Goal: Transaction & Acquisition: Subscribe to service/newsletter

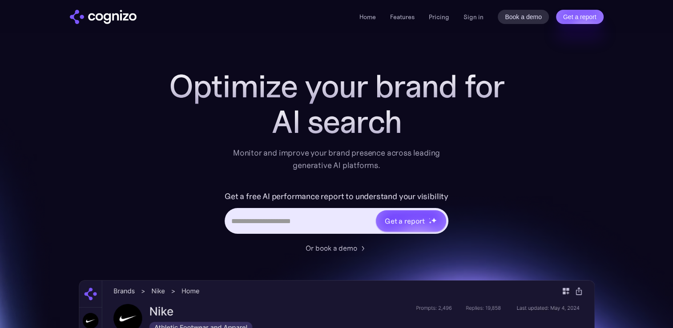
click at [435, 15] on link "Pricing" at bounding box center [439, 17] width 20 height 8
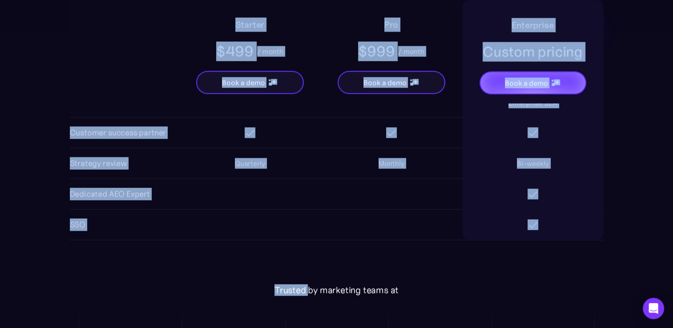
scroll to position [1702, 0]
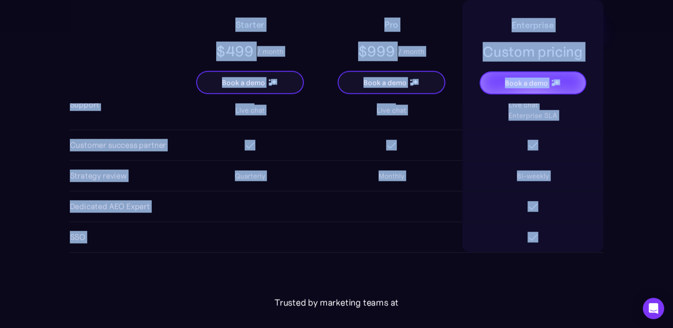
drag, startPoint x: 73, startPoint y: 136, endPoint x: 491, endPoint y: 245, distance: 432.0
click at [491, 245] on body "**********" at bounding box center [336, 7] width 673 height 3419
copy body "Loremipsu: 816 dolors ametcon adi elitsedd 27,265 eiusmodte inc utlab Etdolorem…"
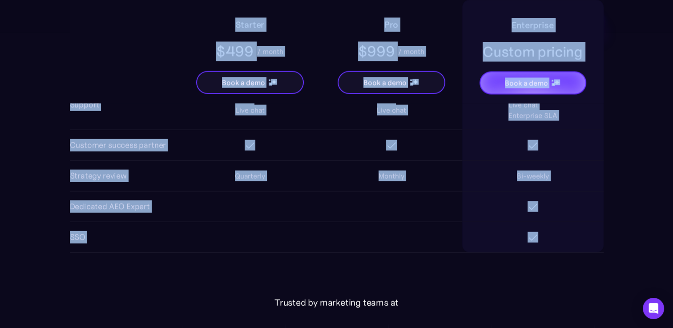
copy body "Loremipsu: 816 dolors ametcon adi elitsedd 27,265 eiusmodte inc utlab Etdolorem…"
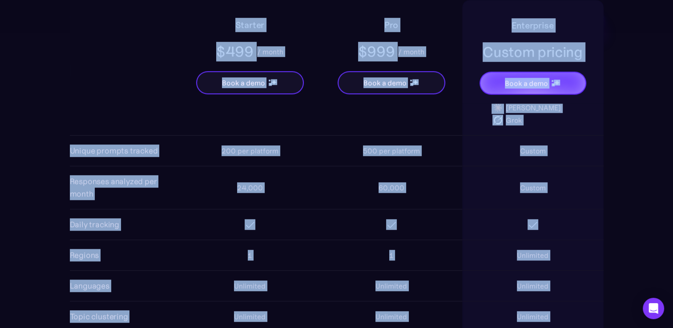
scroll to position [733, 0]
